Goal: Information Seeking & Learning: Check status

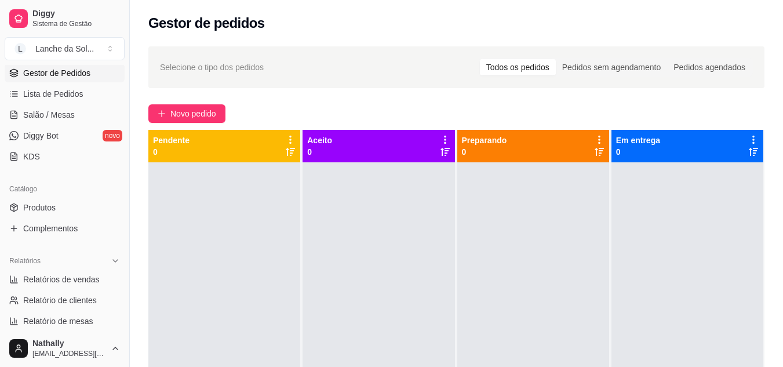
scroll to position [191, 0]
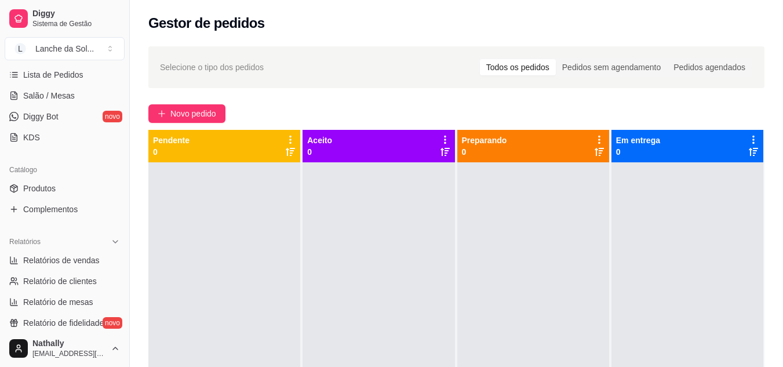
click at [67, 255] on span "Relatórios de vendas" at bounding box center [61, 261] width 77 height 12
select select "ALL"
select select "0"
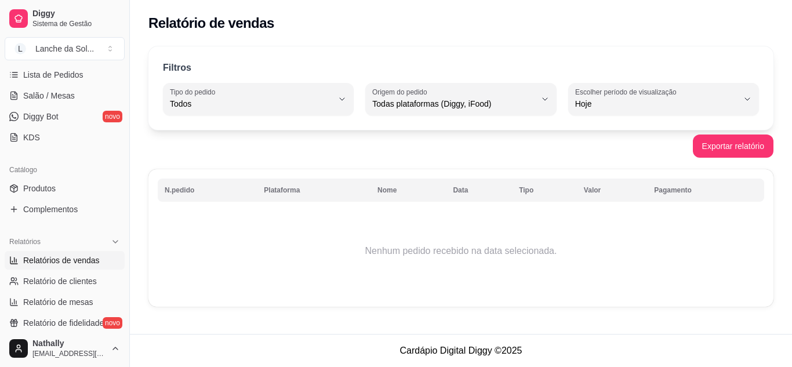
click at [53, 99] on span "Salão / Mesas" at bounding box center [49, 96] width 52 height 12
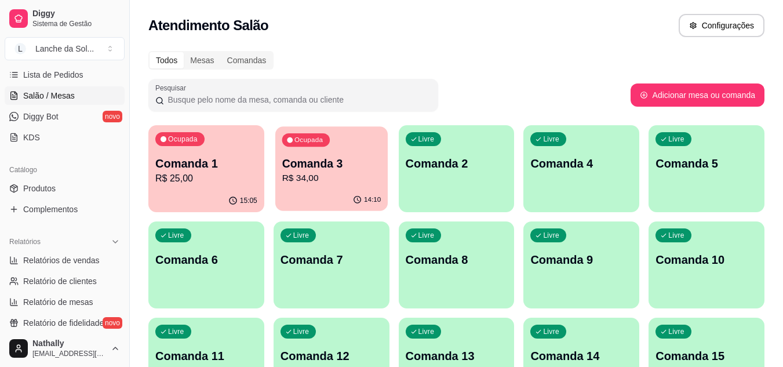
click at [304, 203] on div "14:10" at bounding box center [331, 200] width 112 height 22
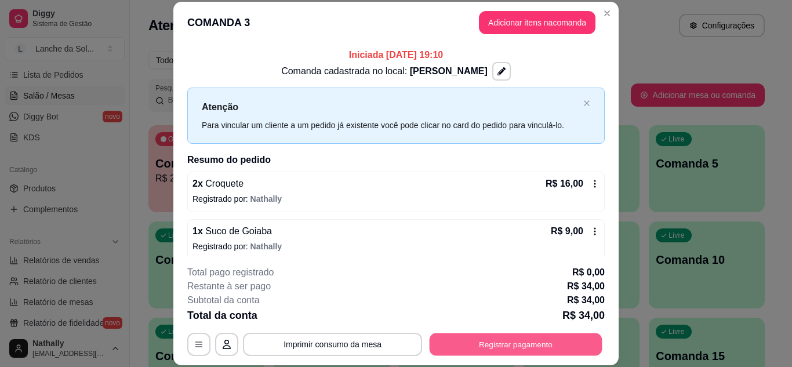
click at [536, 346] on button "Registrar pagamento" at bounding box center [516, 344] width 173 height 23
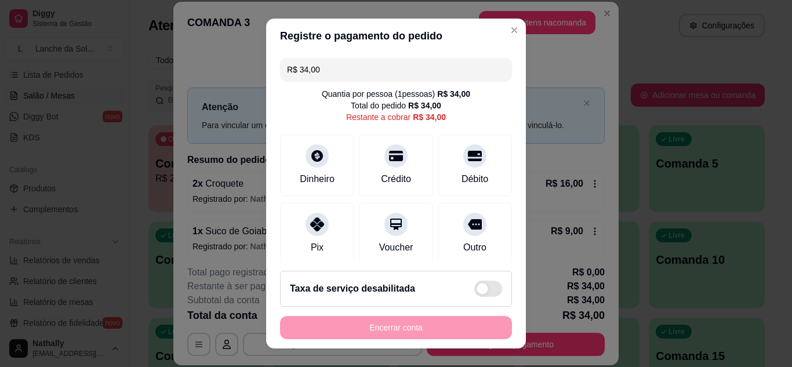
click at [308, 238] on div "Pix" at bounding box center [317, 233] width 74 height 61
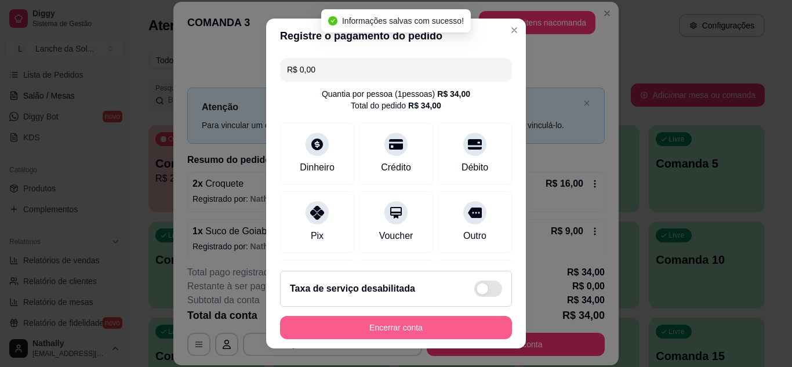
type input "R$ 0,00"
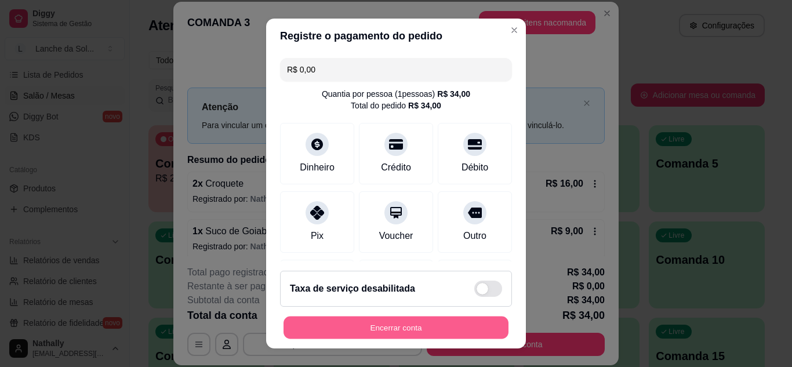
click at [406, 332] on button "Encerrar conta" at bounding box center [396, 328] width 225 height 23
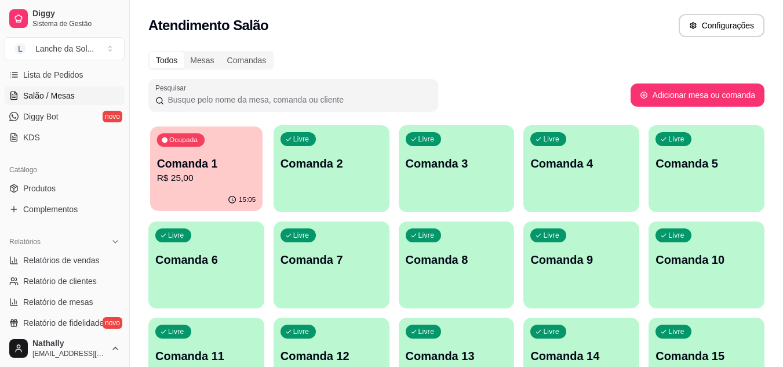
click at [177, 184] on p "R$ 25,00" at bounding box center [206, 178] width 99 height 13
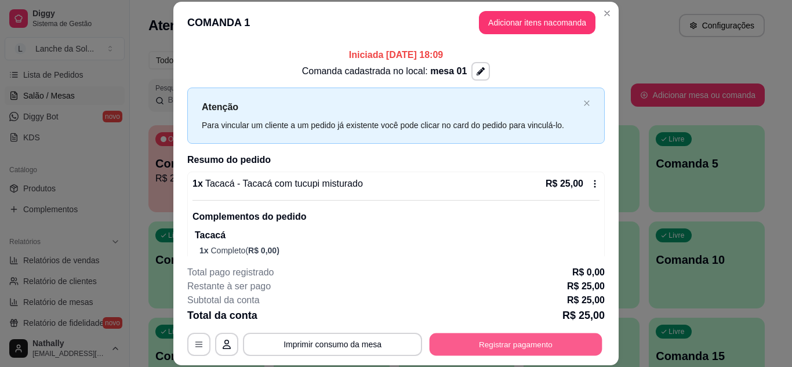
click at [468, 342] on button "Registrar pagamento" at bounding box center [516, 344] width 173 height 23
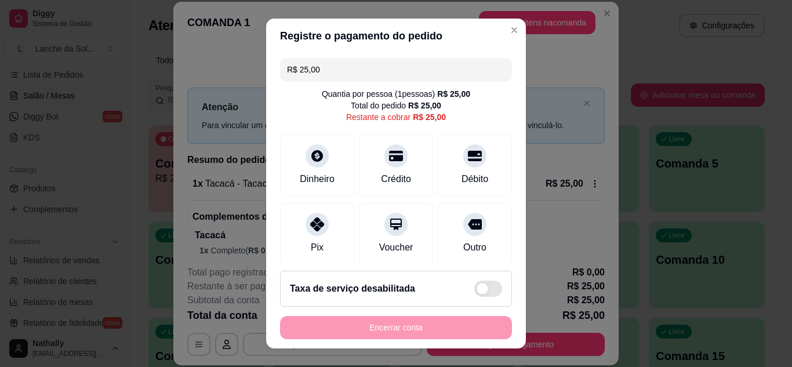
click at [319, 257] on div "Pix" at bounding box center [317, 233] width 74 height 61
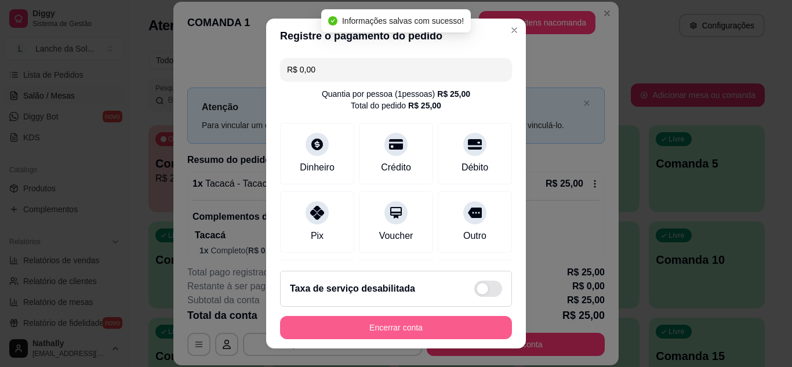
type input "R$ 0,00"
click at [416, 329] on button "Encerrar conta" at bounding box center [396, 328] width 225 height 23
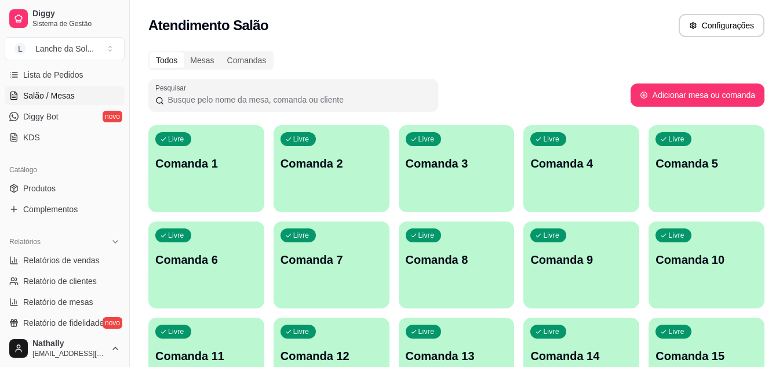
click at [77, 264] on span "Relatórios de vendas" at bounding box center [61, 261] width 77 height 12
select select "ALL"
select select "0"
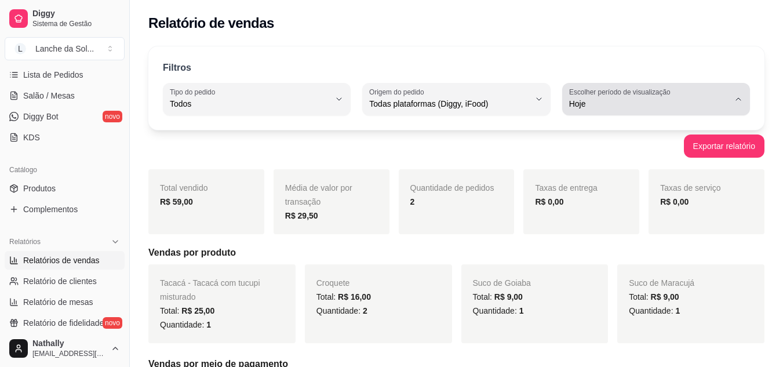
click at [684, 95] on div "Hoje" at bounding box center [649, 99] width 160 height 23
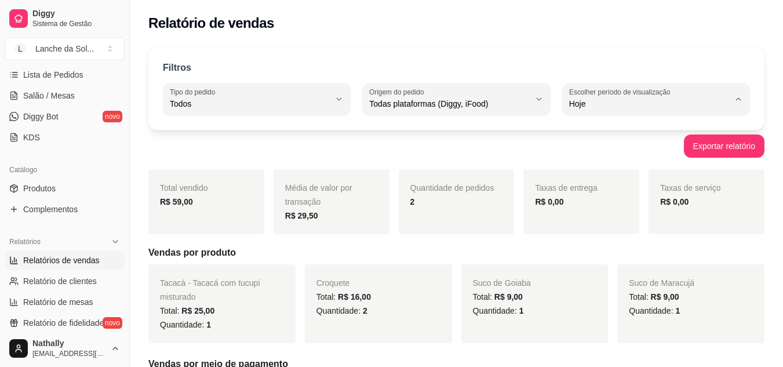
click at [598, 248] on span "Customizado" at bounding box center [650, 244] width 151 height 11
type input "-1"
select select "-1"
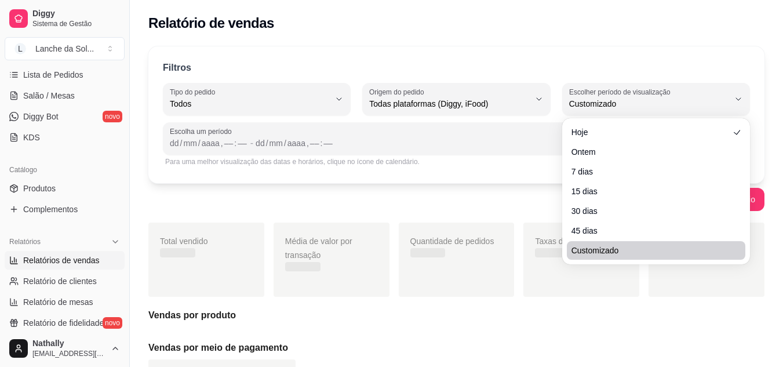
scroll to position [11, 0]
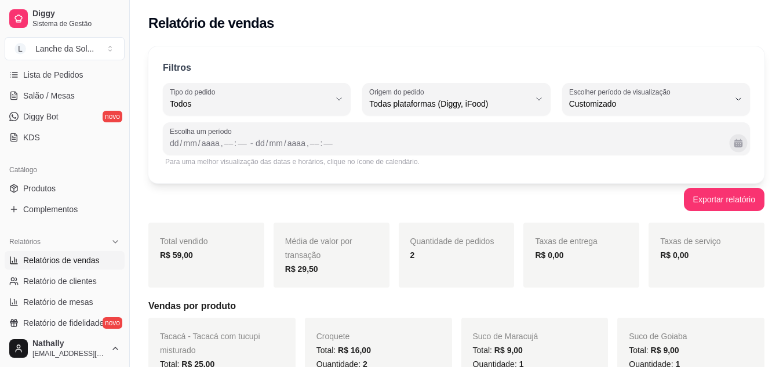
click at [733, 143] on button "Calendário" at bounding box center [738, 143] width 18 height 18
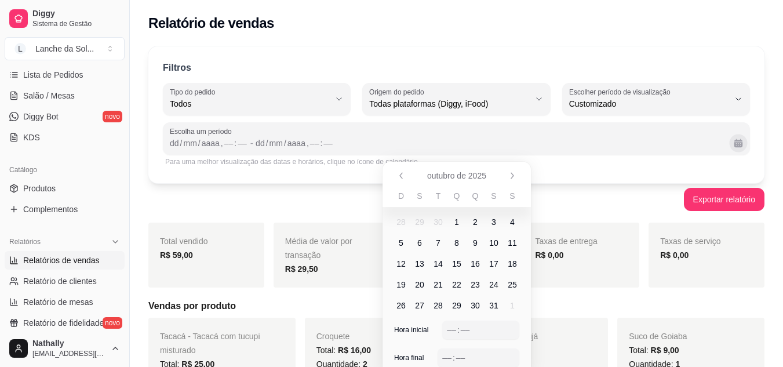
click at [739, 143] on button "Calendário" at bounding box center [738, 143] width 18 height 18
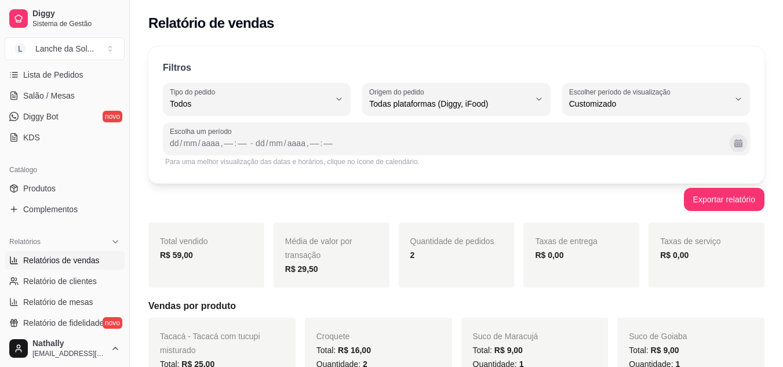
click at [739, 143] on button "Calendário" at bounding box center [738, 143] width 18 height 18
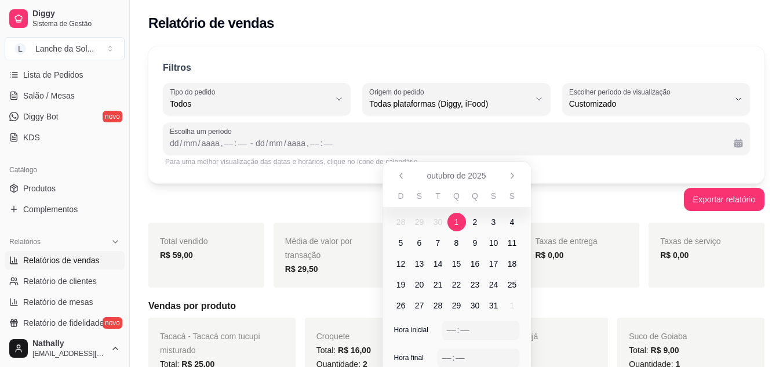
click at [459, 221] on span "1" at bounding box center [457, 222] width 5 height 12
click at [450, 333] on div "––" at bounding box center [452, 330] width 12 height 12
click at [448, 360] on div "––" at bounding box center [447, 358] width 12 height 12
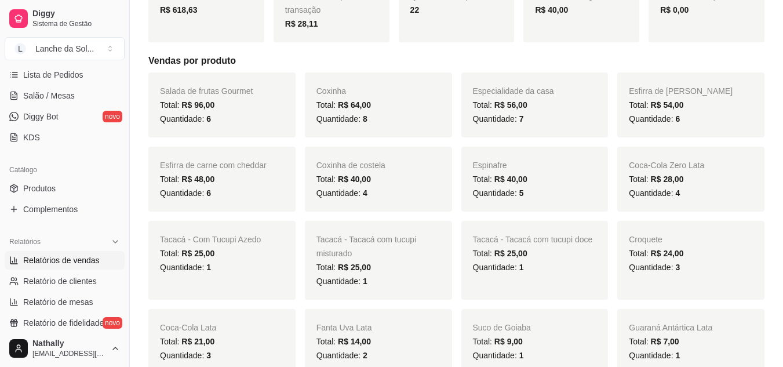
scroll to position [0, 0]
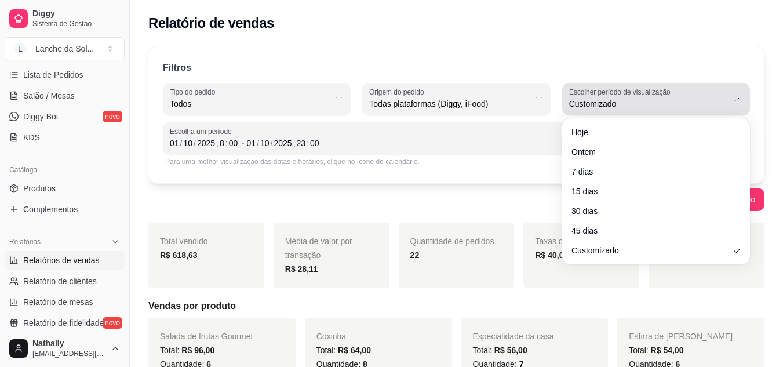
click at [684, 103] on span "Customizado" at bounding box center [649, 104] width 160 height 12
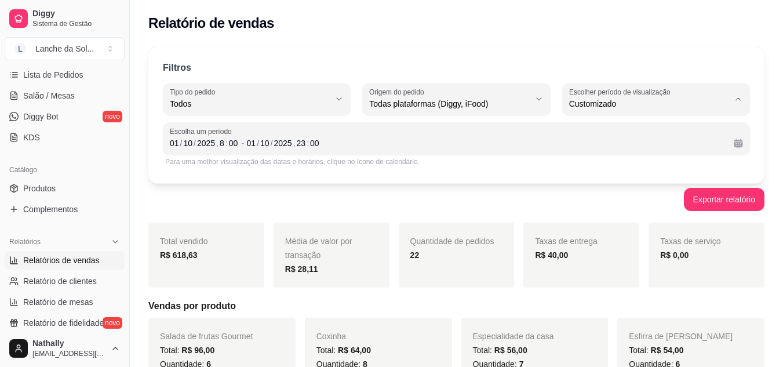
click at [598, 150] on span "Ontem" at bounding box center [650, 150] width 151 height 11
type input "1"
select select "1"
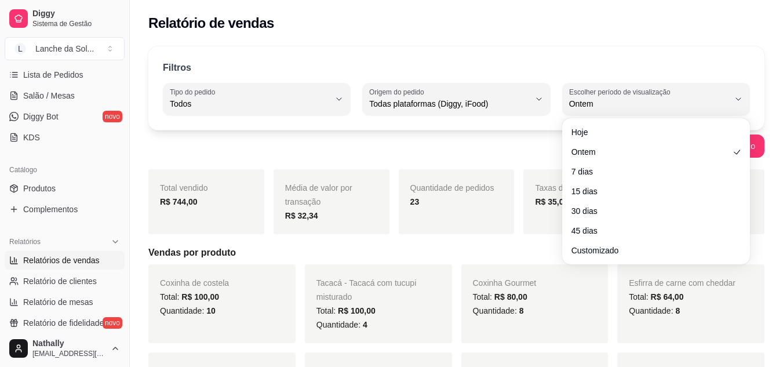
click at [474, 227] on div "Quantidade de pedidos 23" at bounding box center [457, 201] width 116 height 65
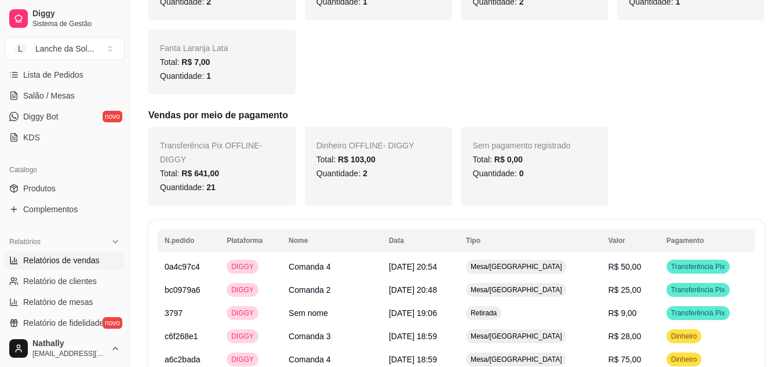
scroll to position [560, 0]
